Goal: Check status: Check status

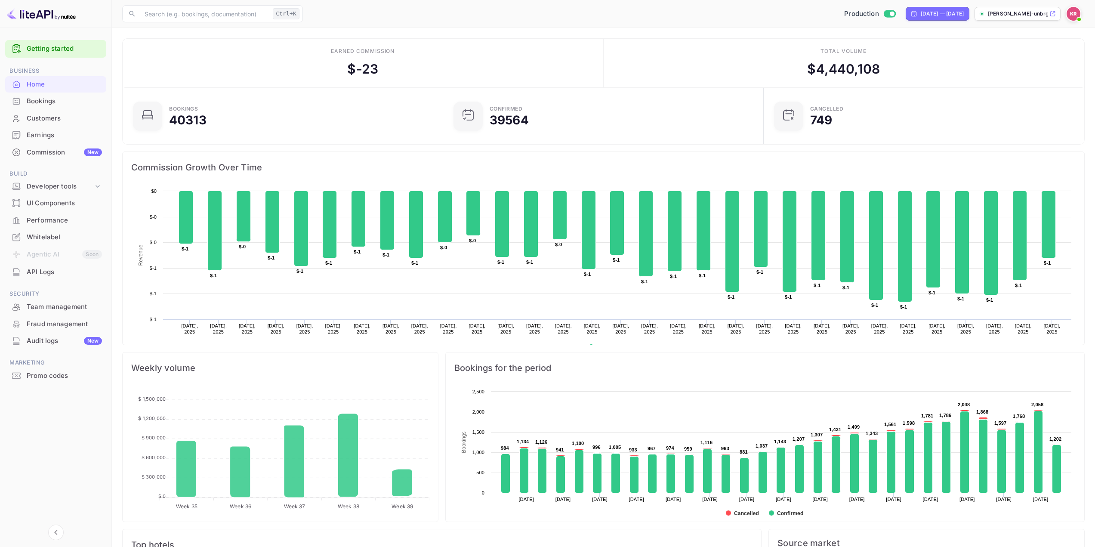
click at [37, 99] on div "Bookings" at bounding box center [64, 101] width 75 height 10
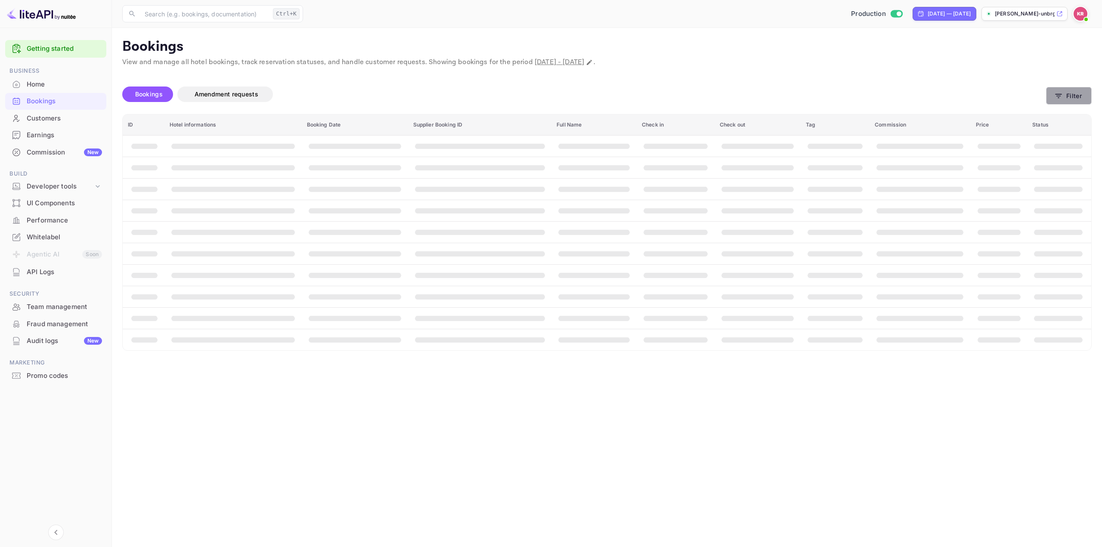
click at [1069, 90] on button "Filter" at bounding box center [1069, 96] width 46 height 18
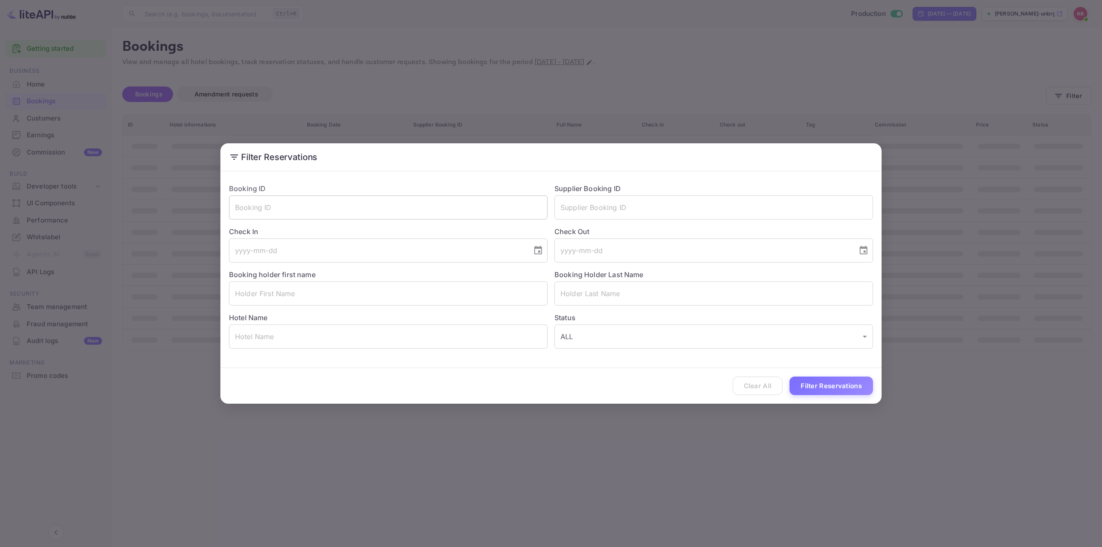
click at [286, 210] on input "text" at bounding box center [388, 207] width 318 height 24
paste input "UhMFVoo3O"
type input "UhMFVoo3O"
click at [845, 384] on button "Filter Reservations" at bounding box center [830, 385] width 83 height 19
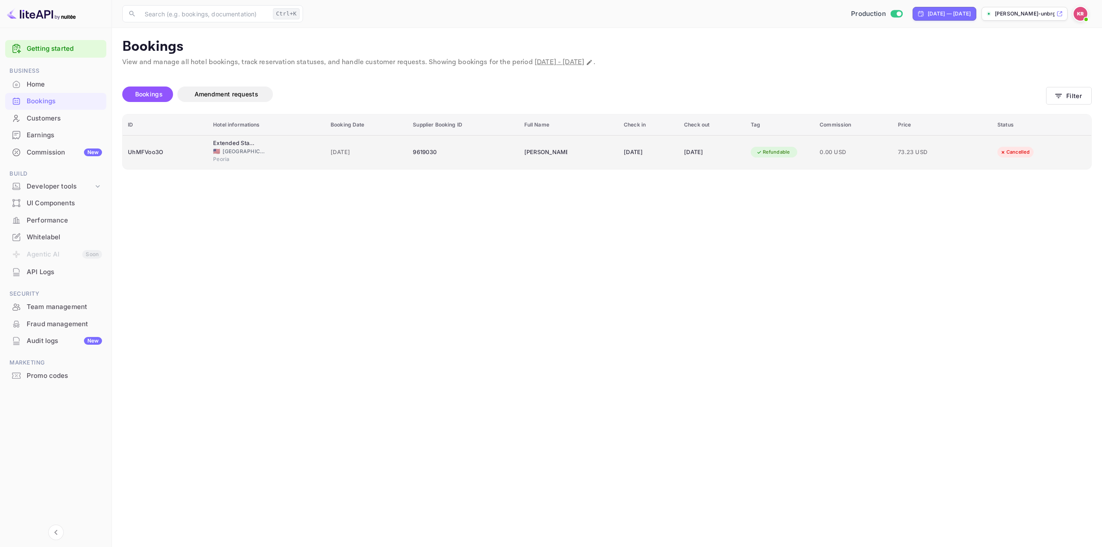
click at [667, 149] on div "[DATE]" at bounding box center [648, 152] width 50 height 14
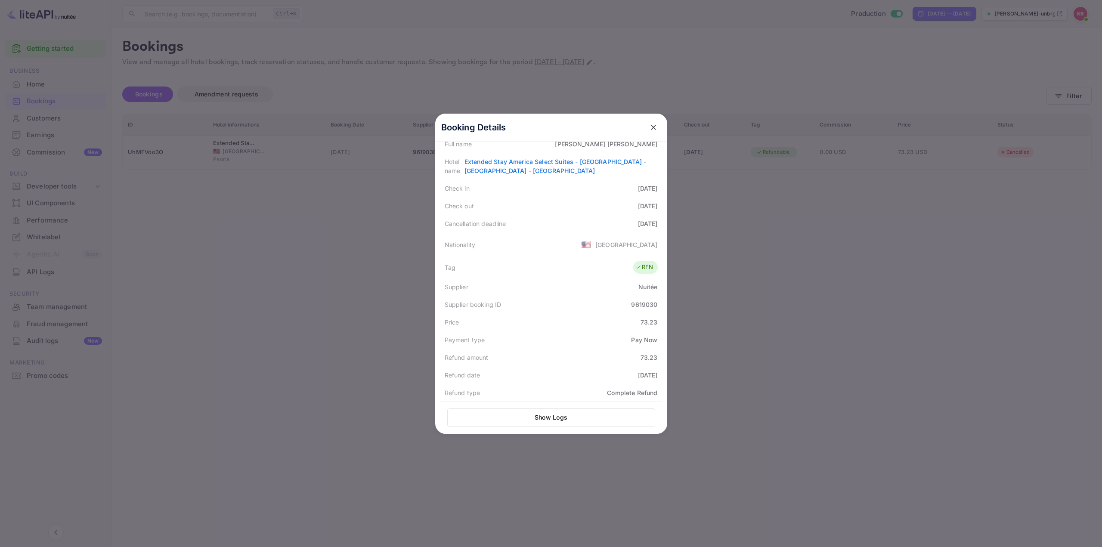
scroll to position [128, 0]
click at [649, 125] on icon "close" at bounding box center [653, 127] width 9 height 9
